Goal: Use online tool/utility: Utilize a website feature to perform a specific function

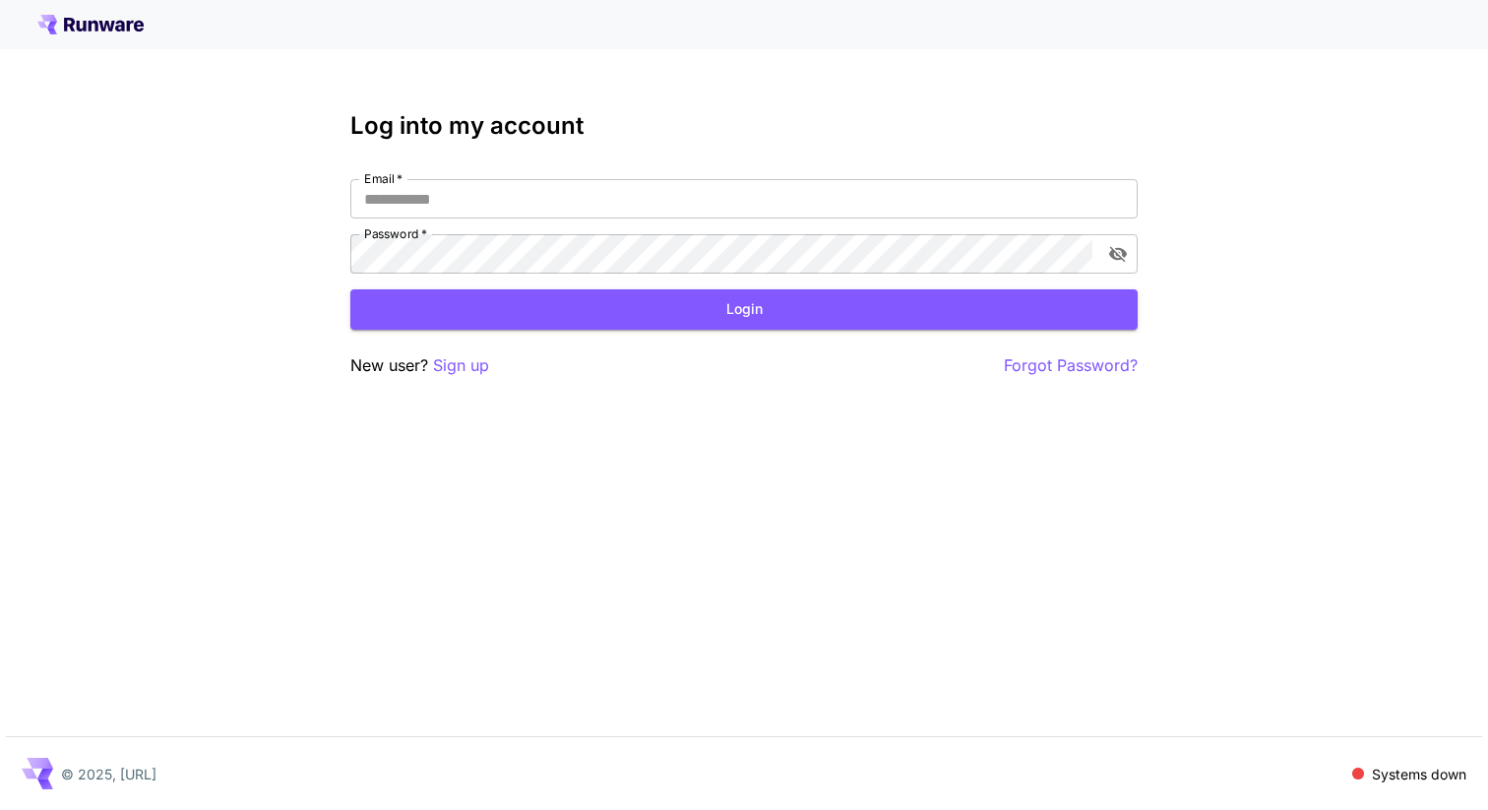
type input "**********"
click button "Login" at bounding box center [743, 309] width 787 height 40
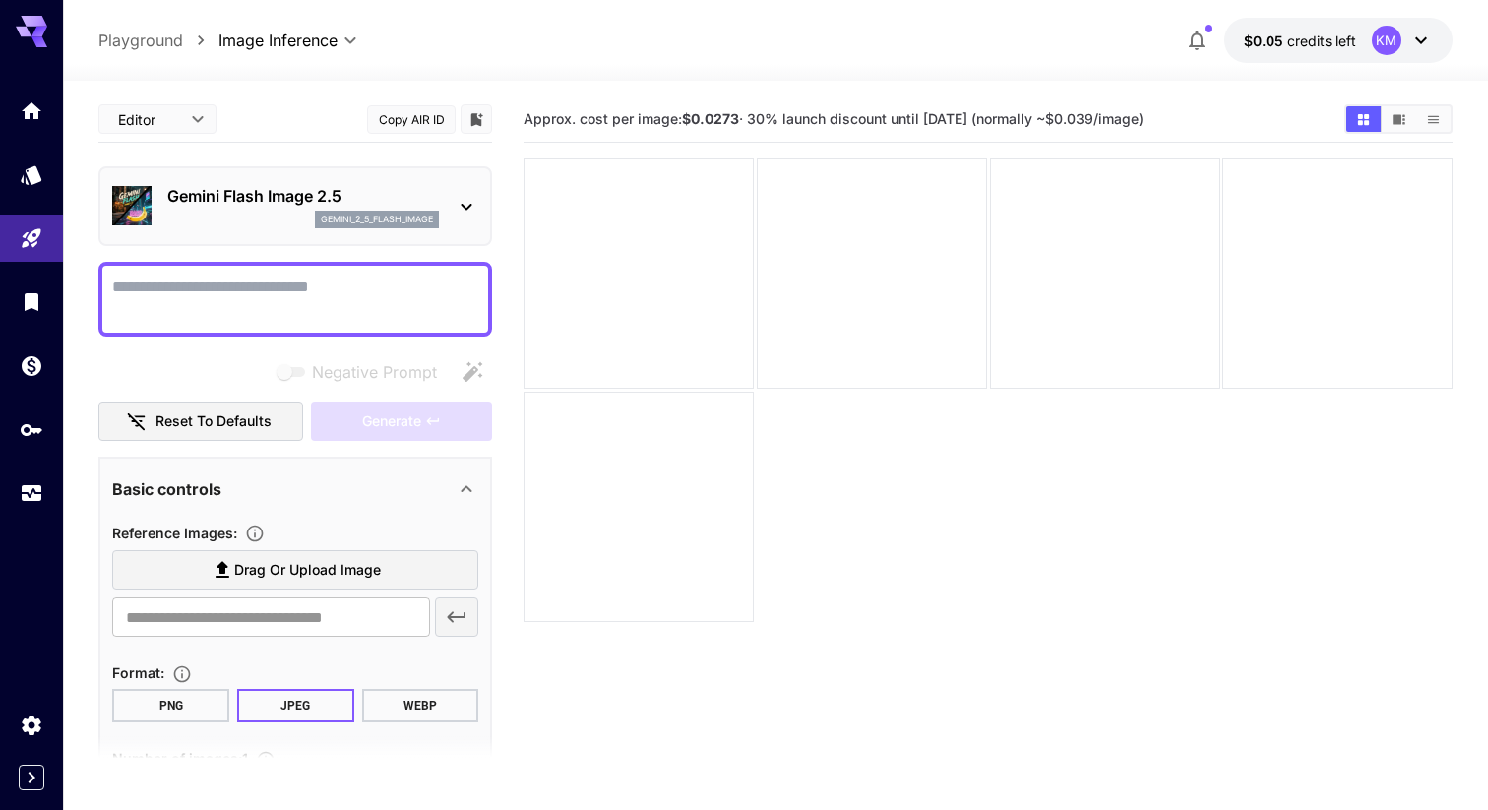
click at [217, 378] on div "Negative Prompt" at bounding box center [295, 371] width 394 height 39
click at [270, 193] on p "Gemini Flash Image 2.5" at bounding box center [303, 196] width 272 height 24
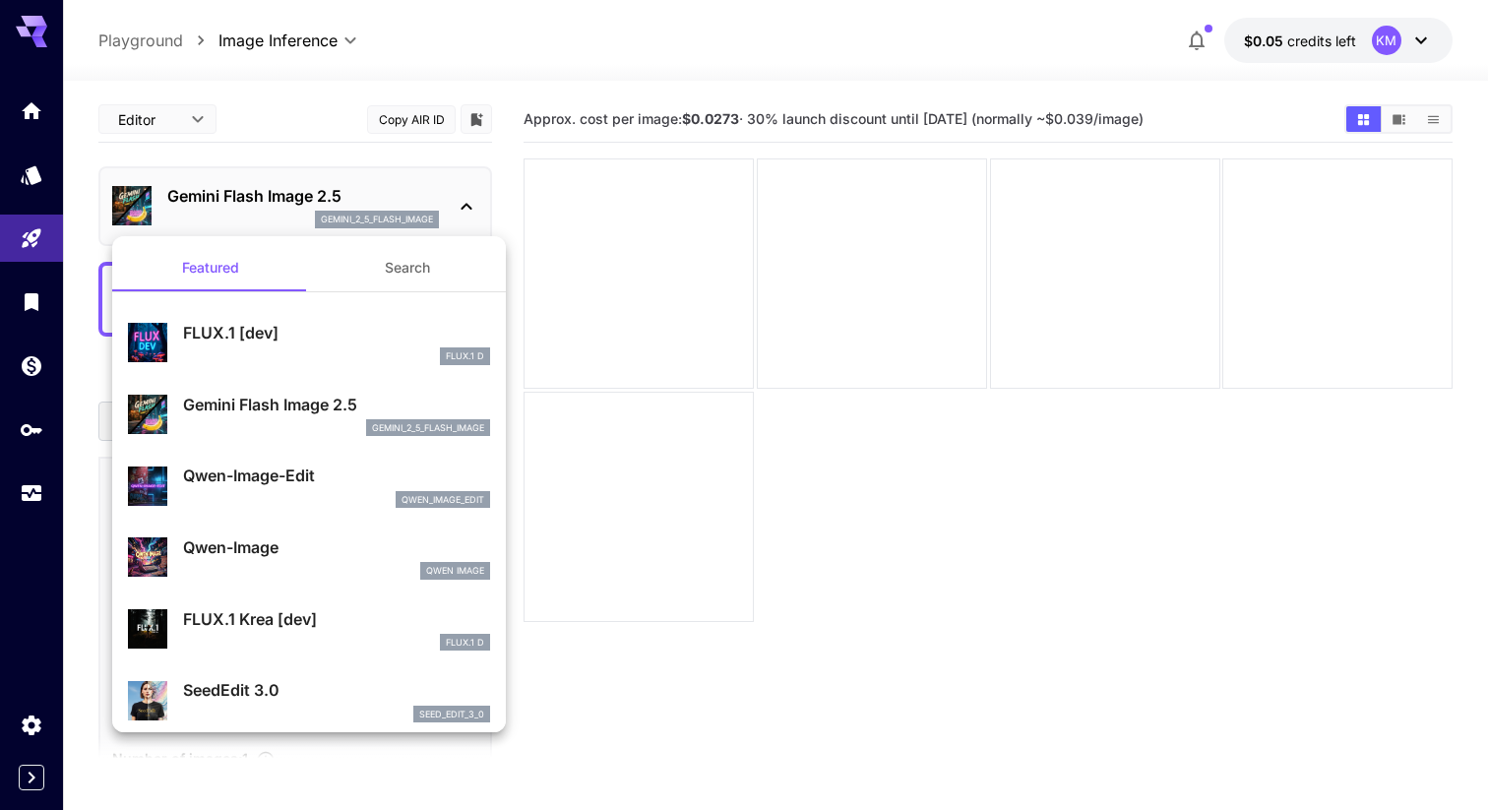
click at [282, 196] on div at bounding box center [744, 405] width 1488 height 810
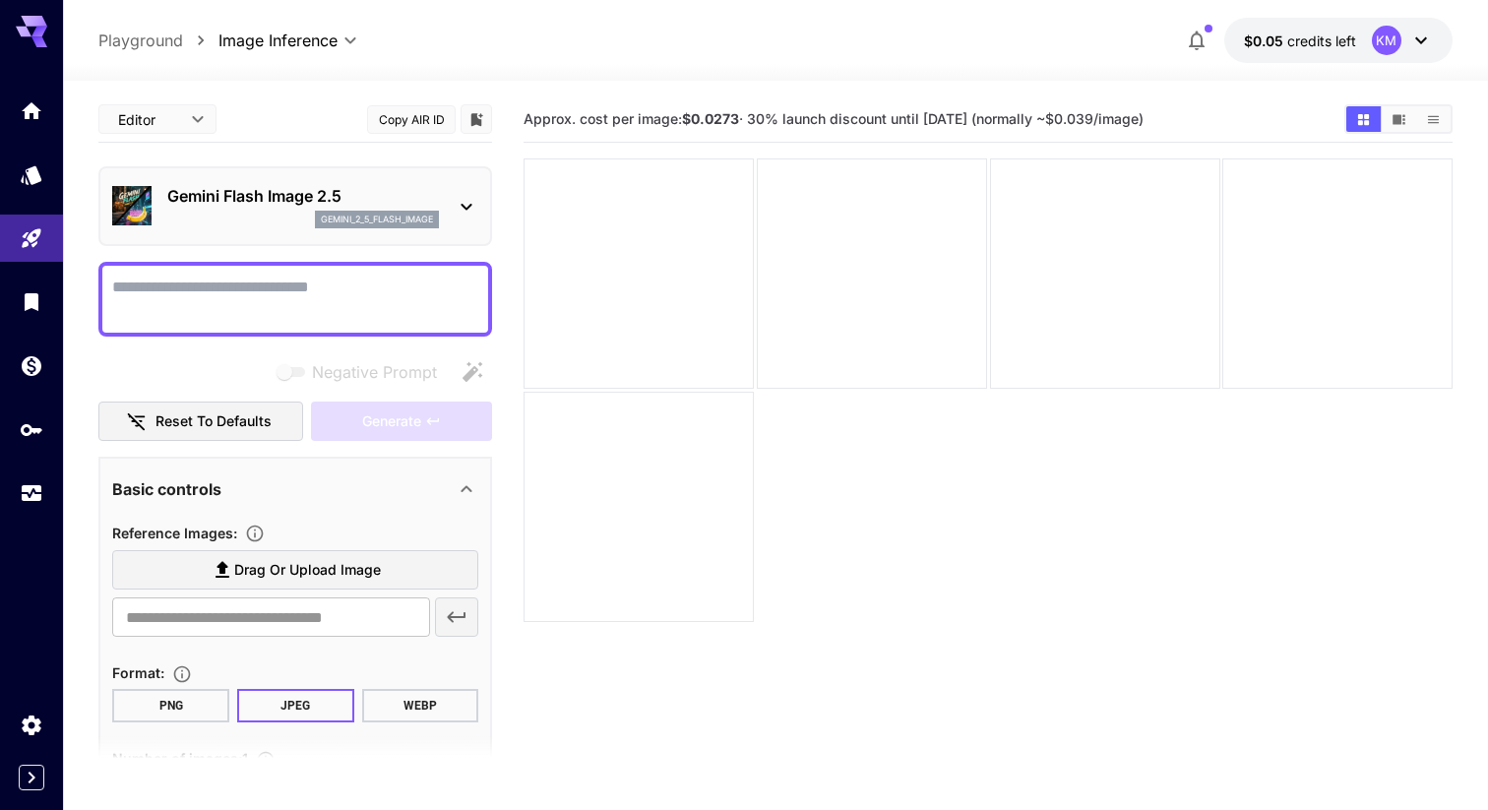
click at [233, 371] on div "Negative Prompt" at bounding box center [295, 371] width 394 height 39
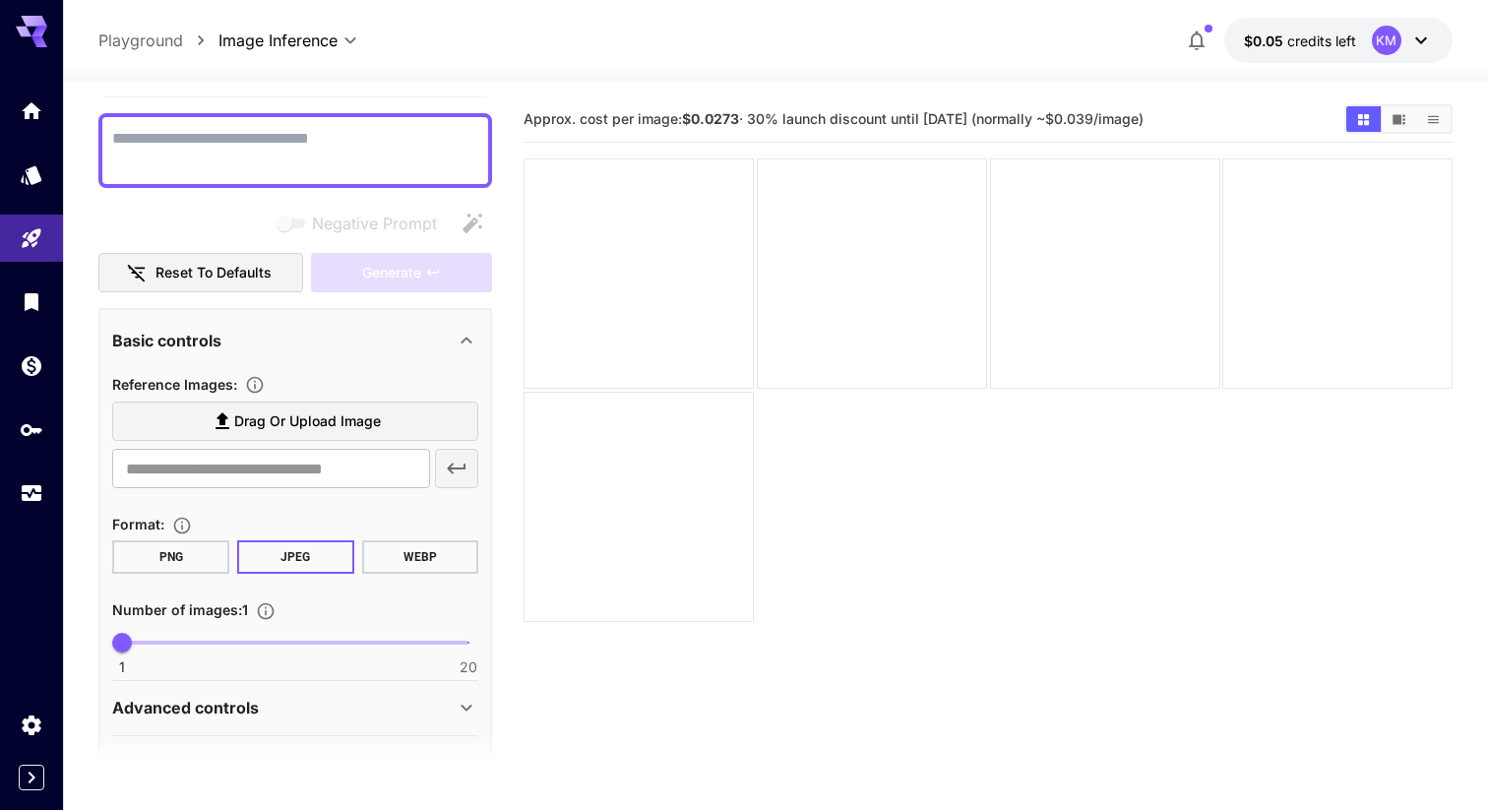
scroll to position [184, 0]
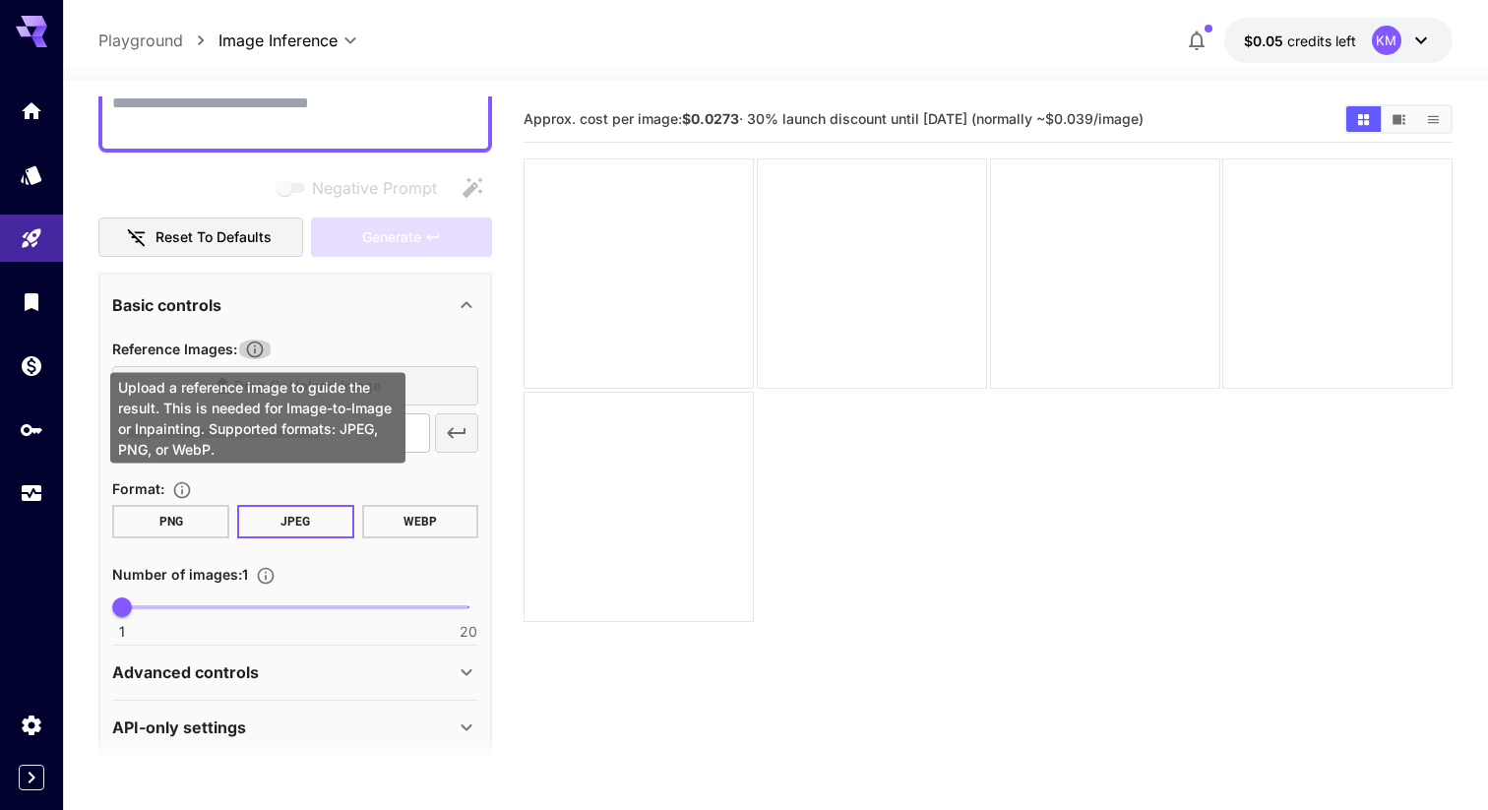
click at [254, 346] on icon "Upload a reference image to guide the result. This is needed for Image-to-Image…" at bounding box center [255, 350] width 20 height 20
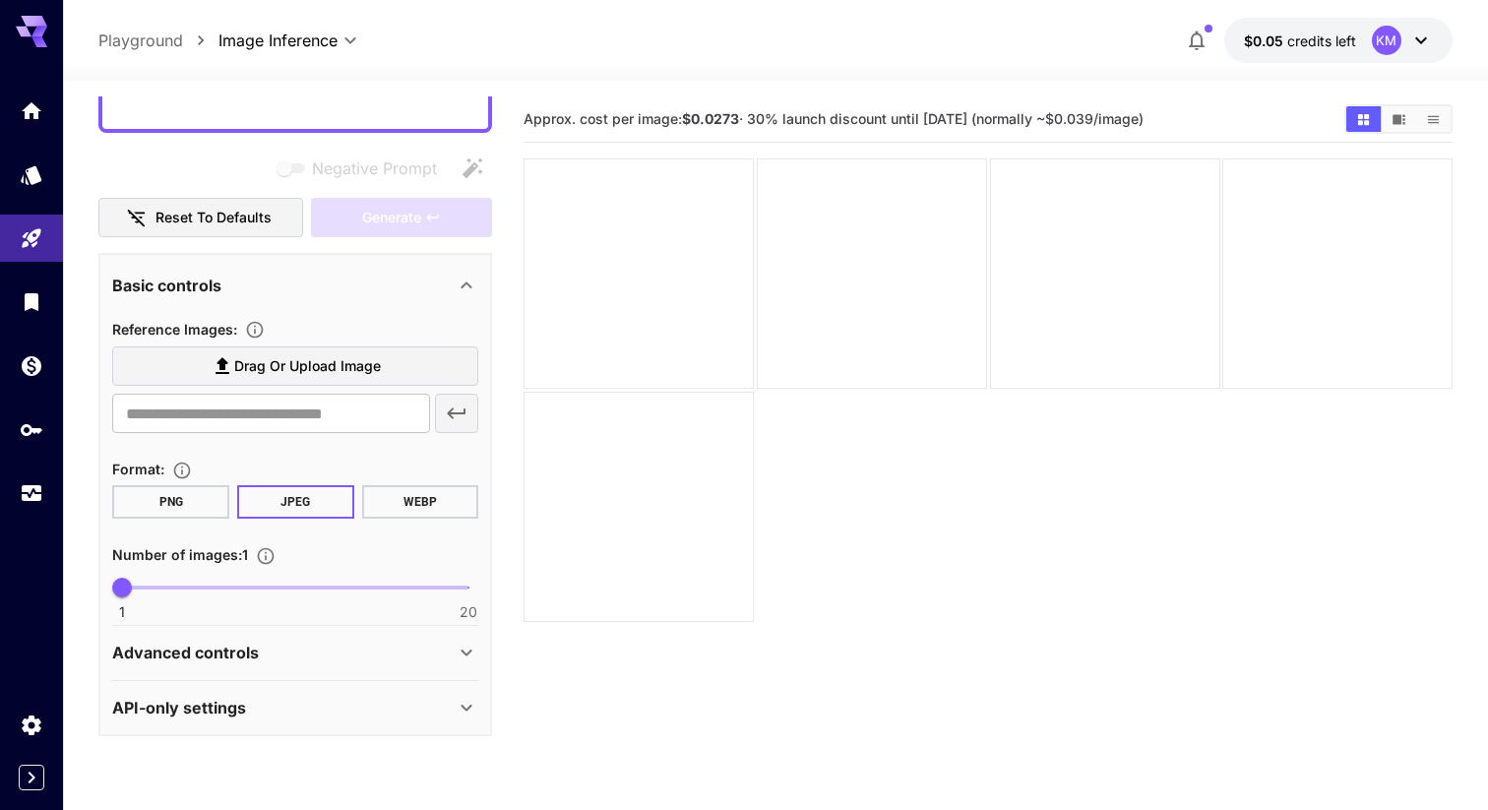
scroll to position [172, 0]
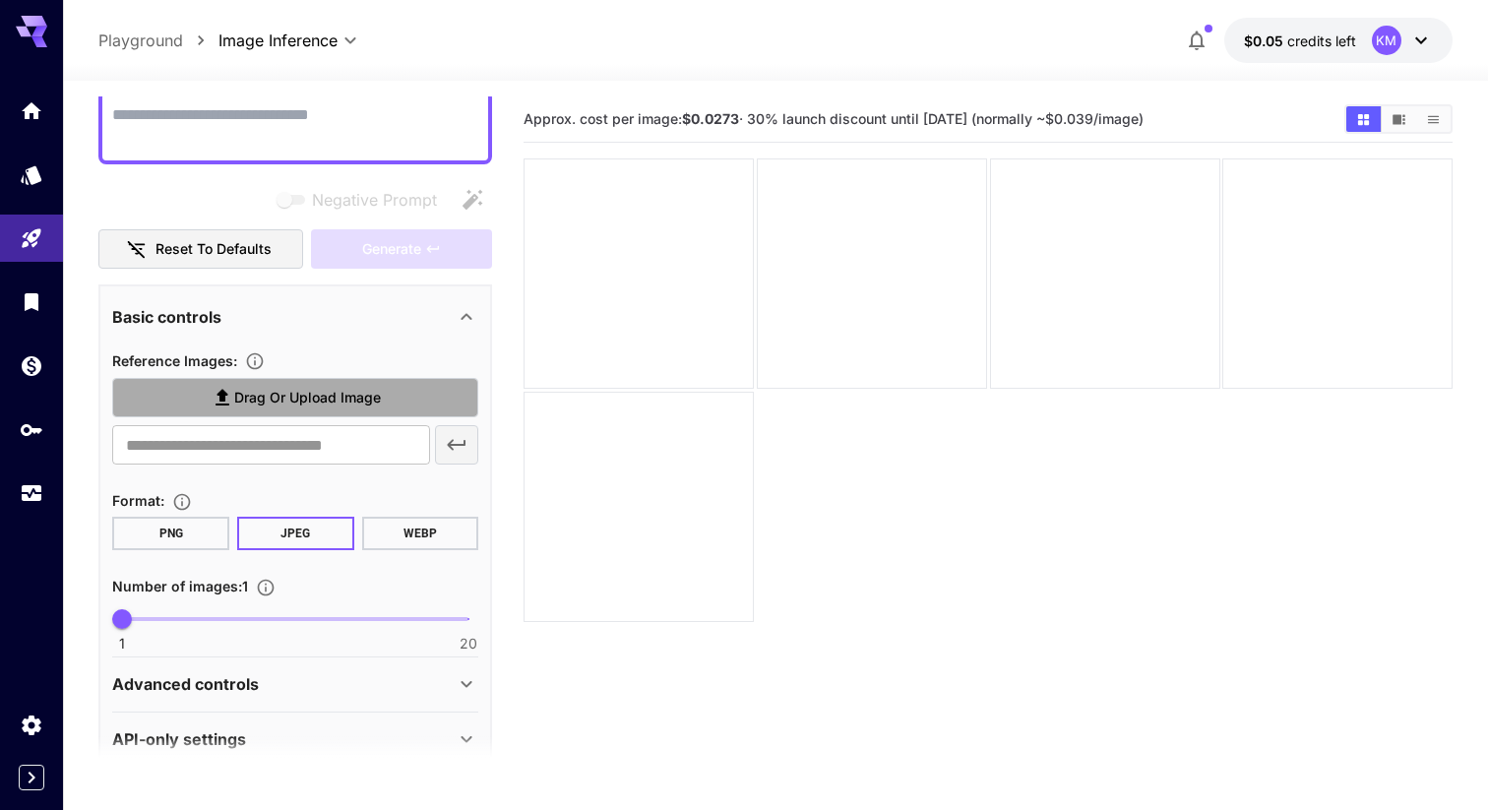
click at [295, 396] on span "Drag or upload image" at bounding box center [307, 398] width 147 height 25
click at [0, 0] on input "Drag or upload image" at bounding box center [0, 0] width 0 height 0
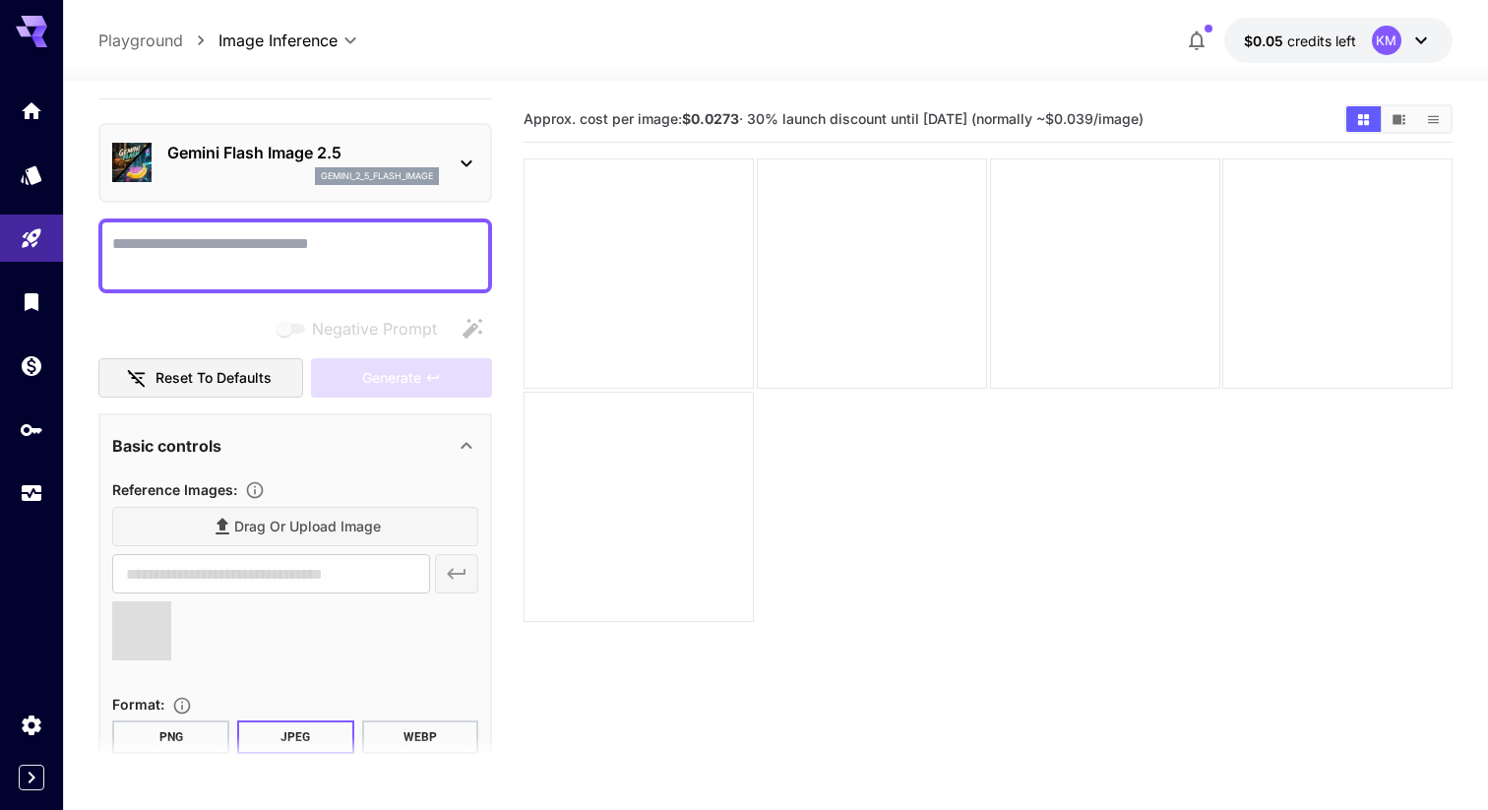
scroll to position [4, 0]
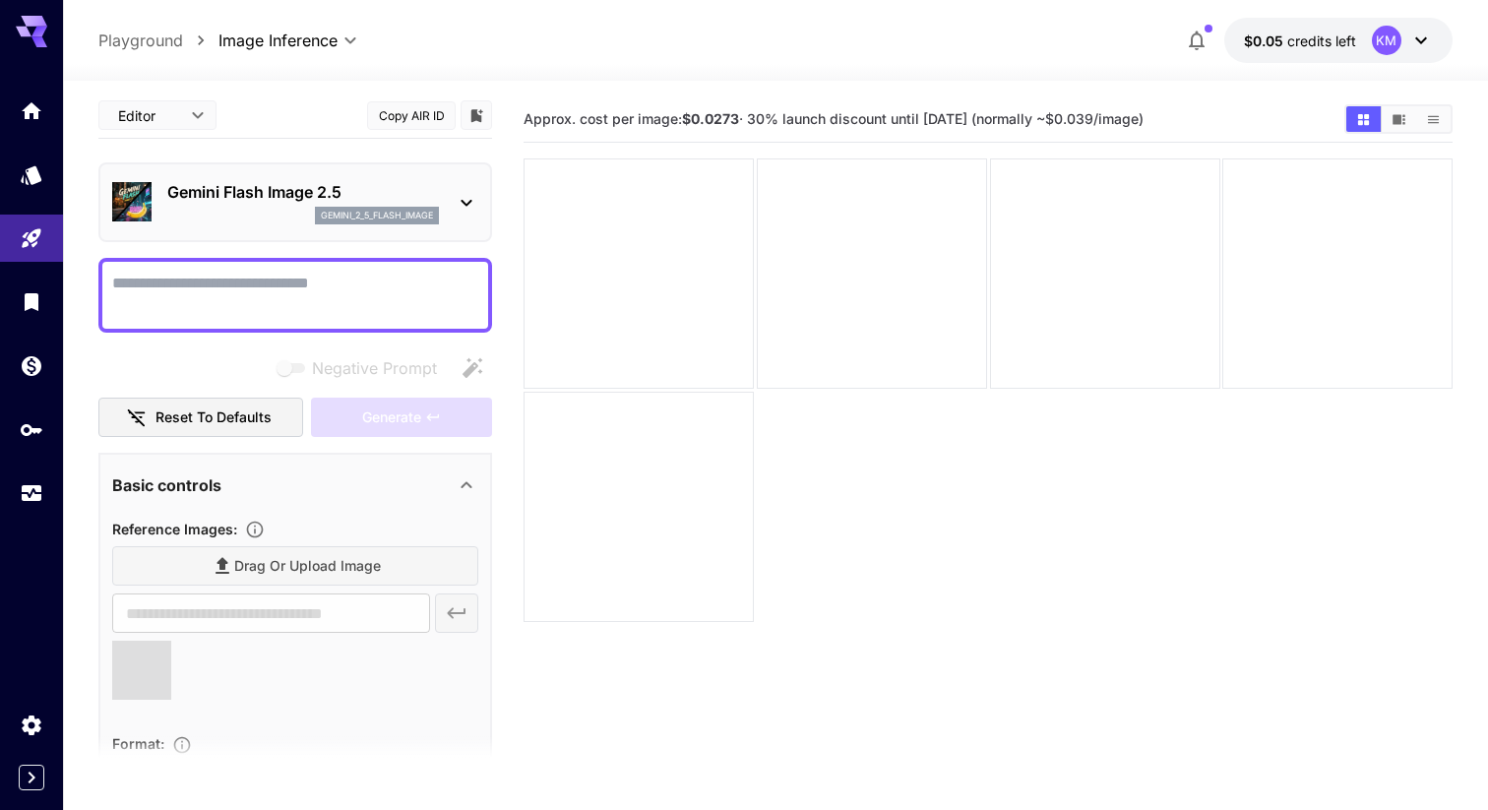
type input "**********"
click at [265, 252] on div "**********" at bounding box center [295, 552] width 394 height 918
click at [265, 287] on textarea "Negative Prompt" at bounding box center [295, 295] width 366 height 47
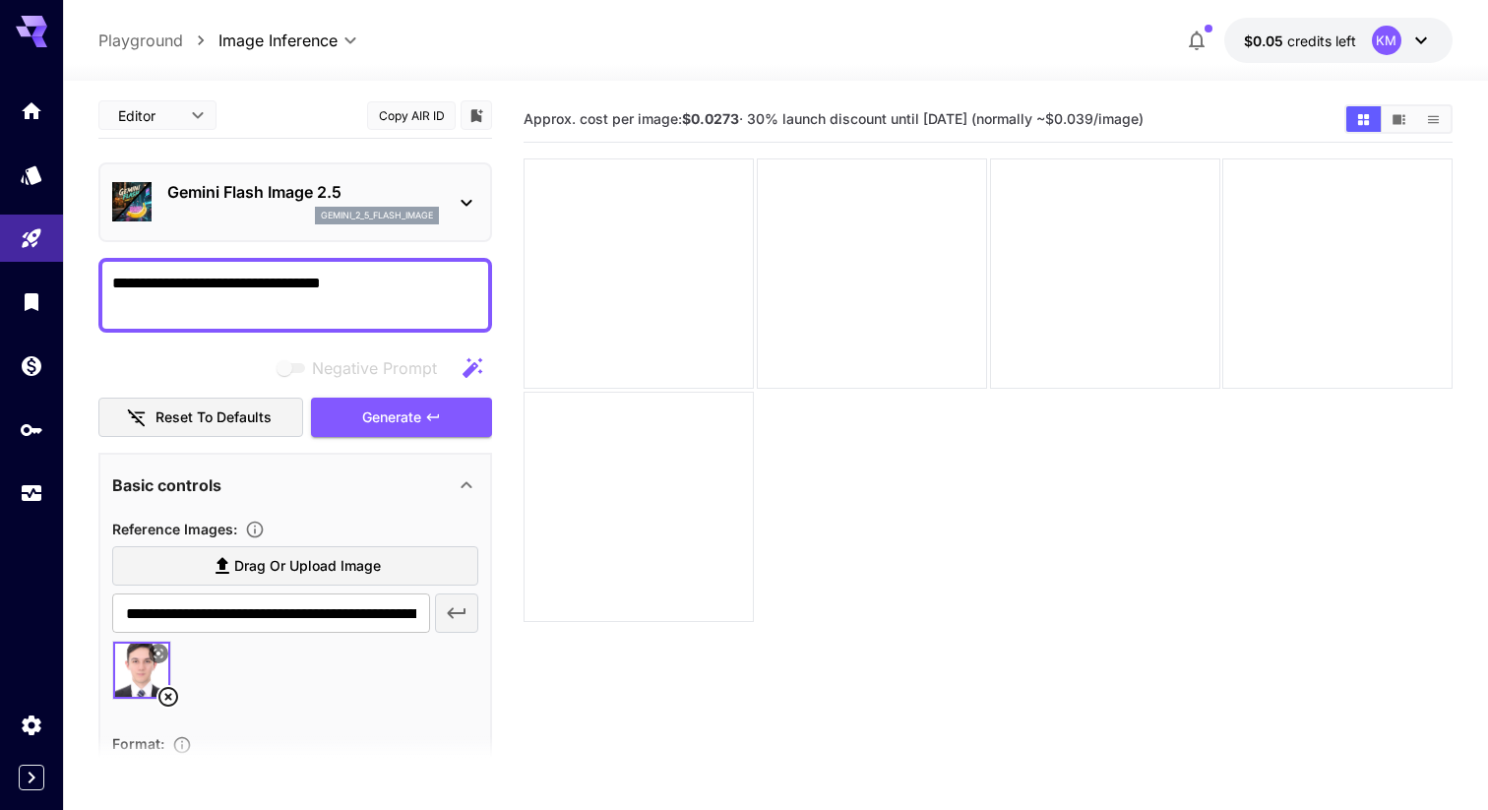
type textarea "**********"
click at [246, 352] on div "Negative Prompt" at bounding box center [295, 367] width 394 height 39
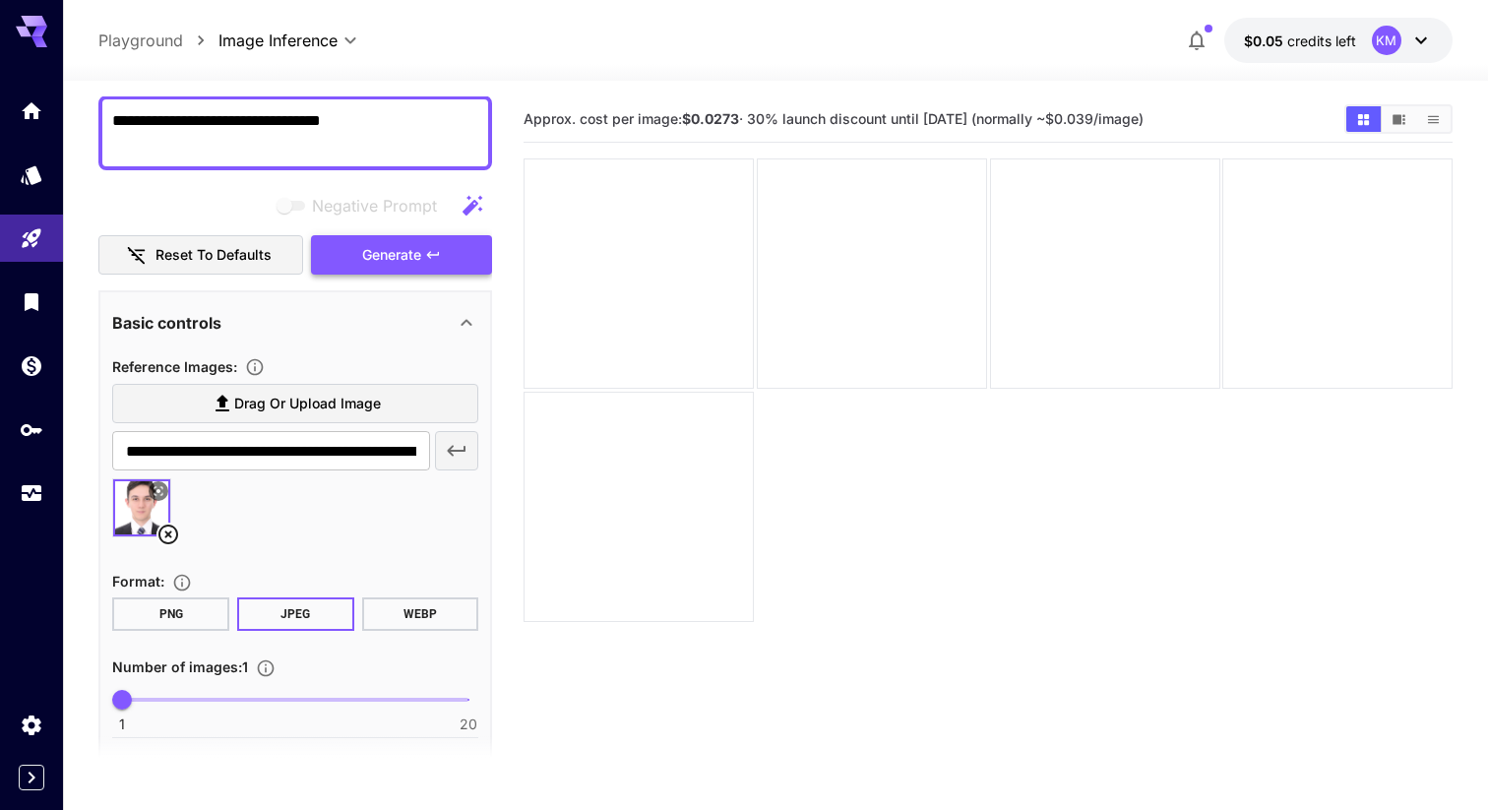
scroll to position [164, 0]
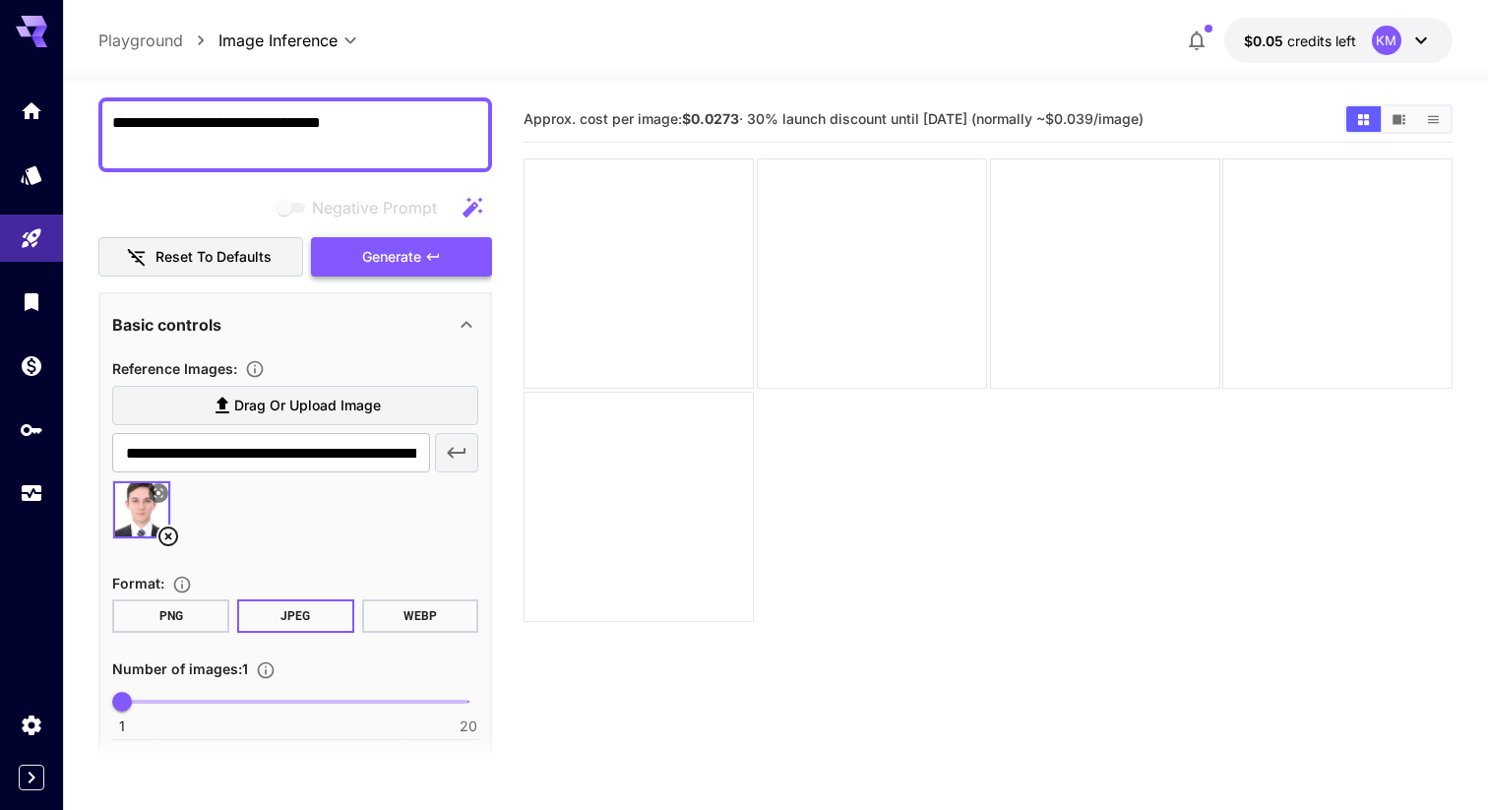
click at [417, 251] on span "Generate" at bounding box center [391, 257] width 59 height 25
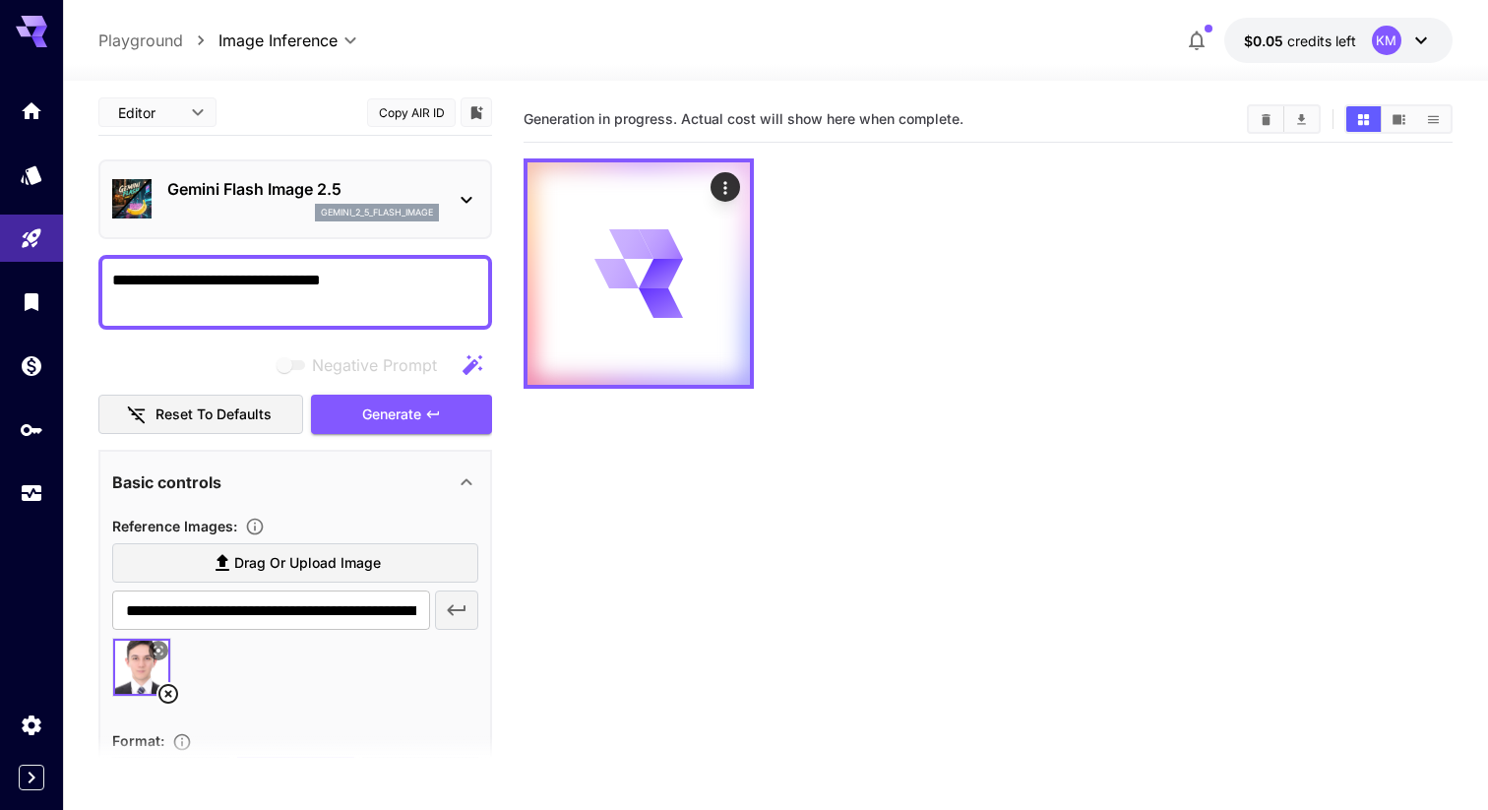
scroll to position [0, 0]
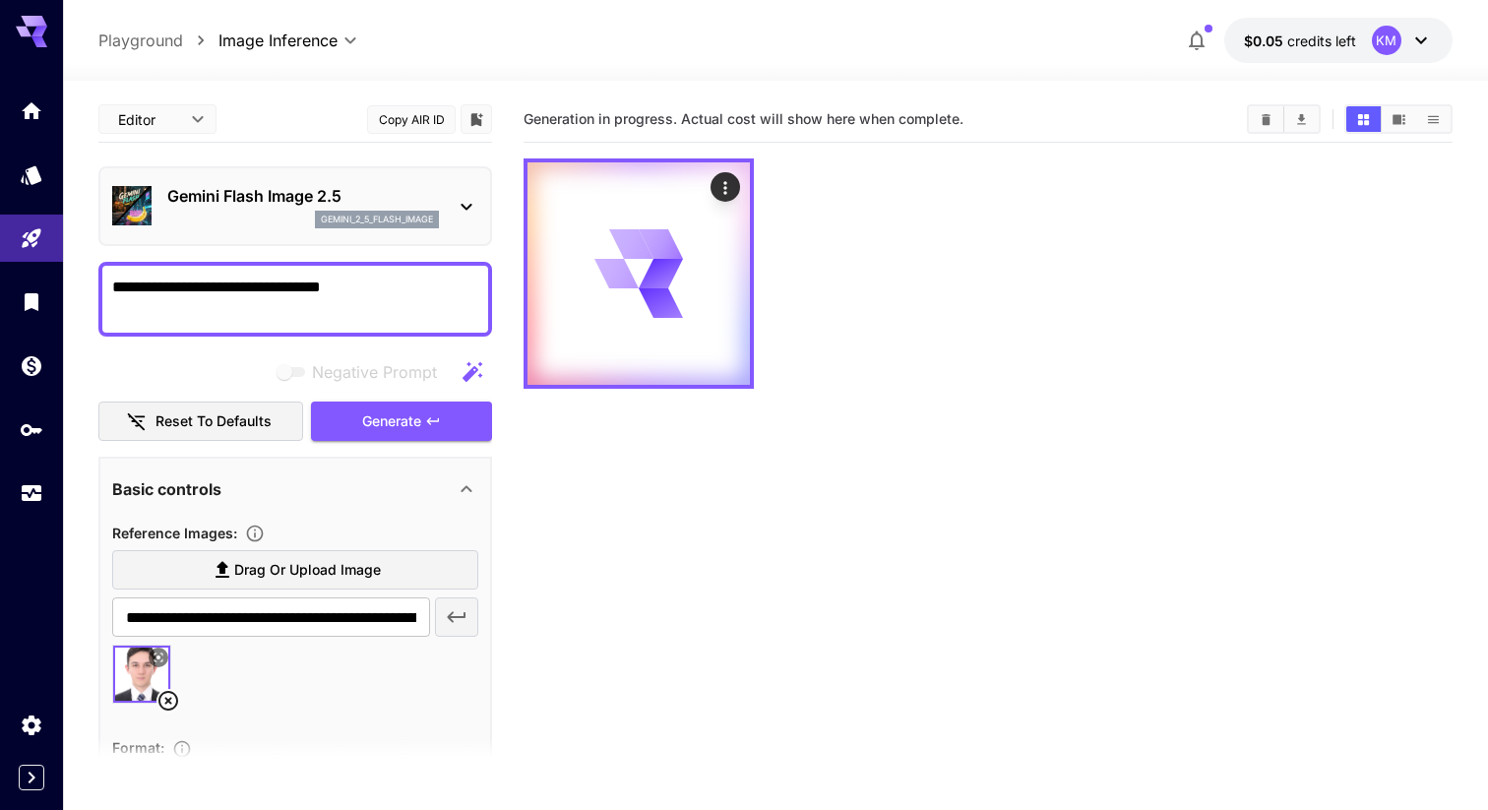
click at [252, 365] on div "Negative Prompt" at bounding box center [295, 371] width 394 height 39
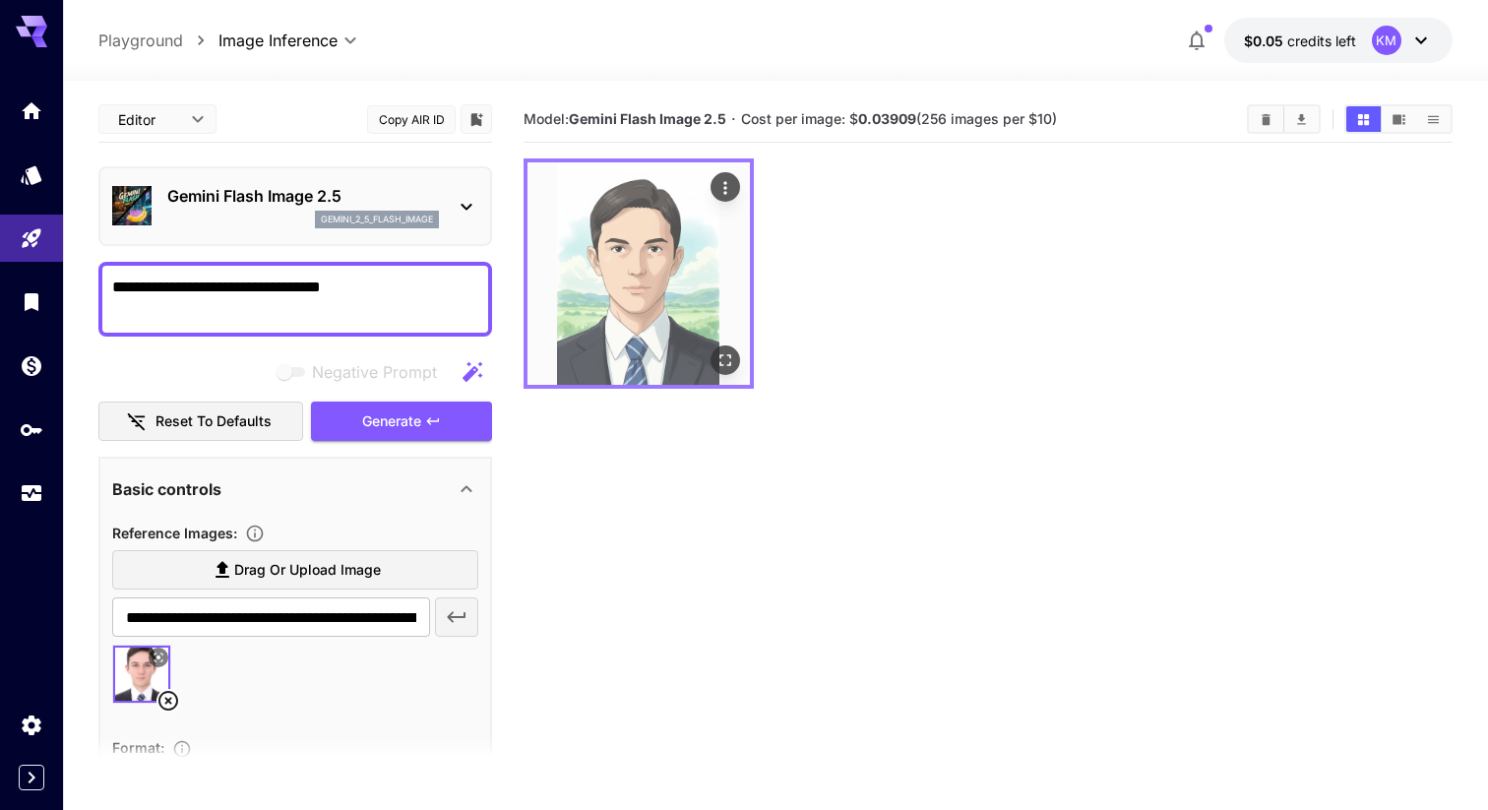
click at [726, 176] on div "Actions" at bounding box center [726, 187] width 20 height 24
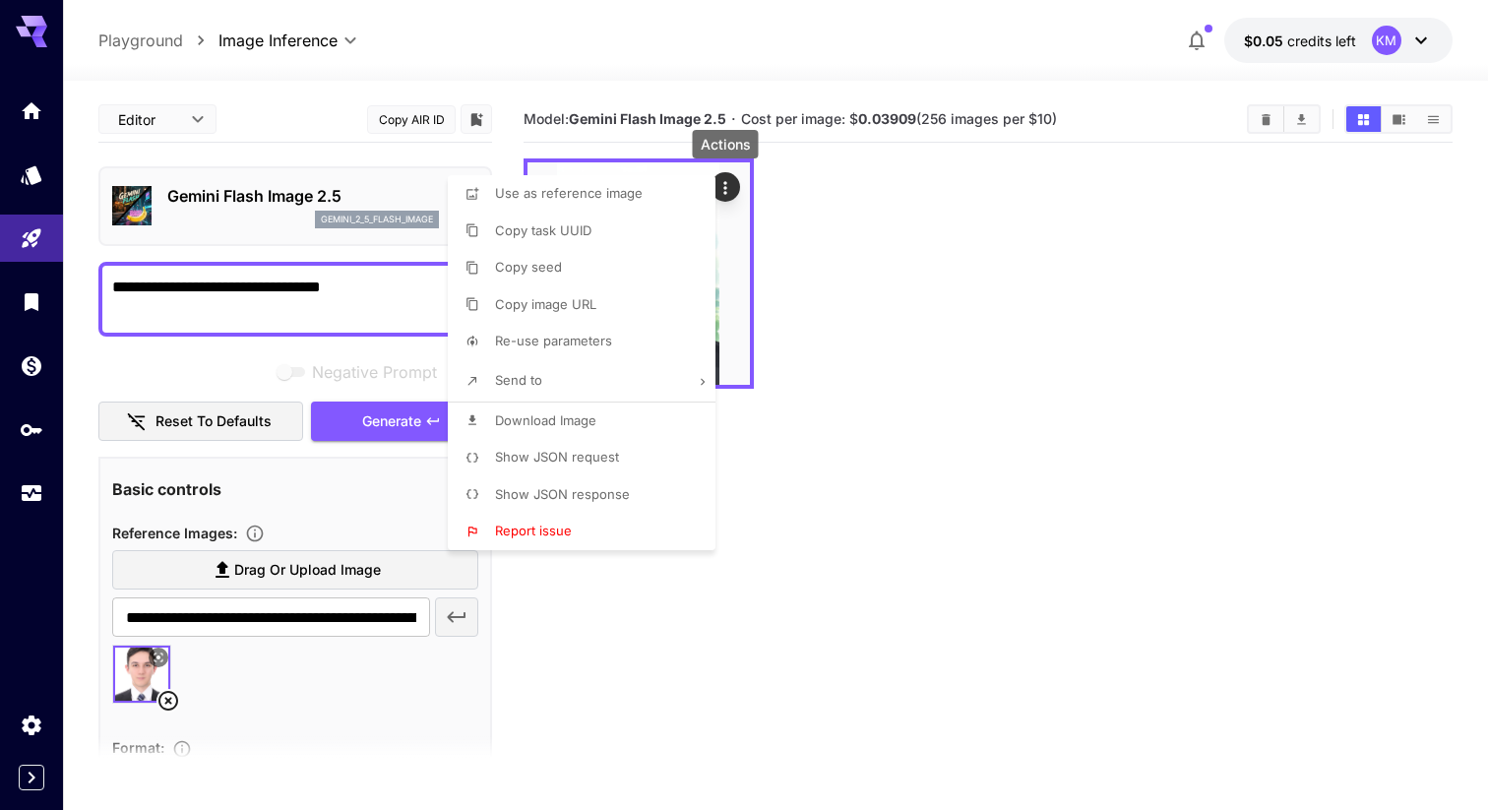
click at [786, 212] on div at bounding box center [744, 405] width 1488 height 810
